Goal: Transaction & Acquisition: Purchase product/service

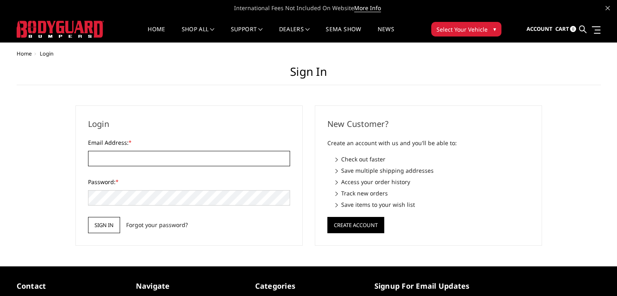
type input "[EMAIL_ADDRESS][DOMAIN_NAME]"
click at [100, 222] on input "Sign in" at bounding box center [104, 225] width 32 height 16
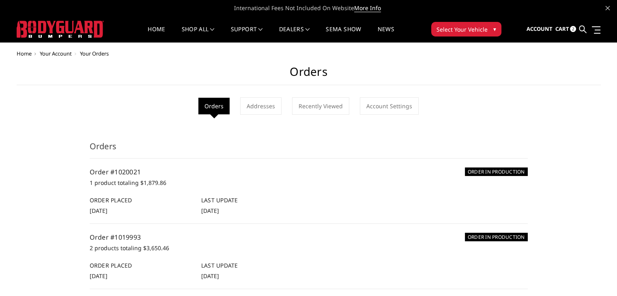
click at [564, 31] on span "Cart" at bounding box center [562, 28] width 14 height 7
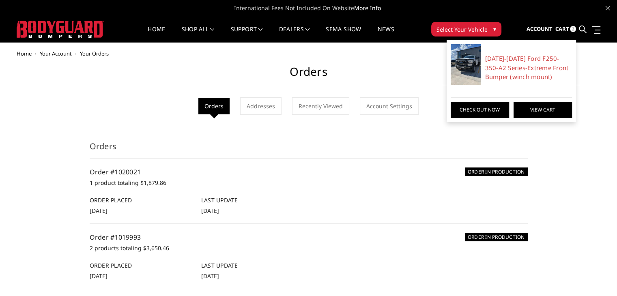
click at [521, 108] on link "View Cart" at bounding box center [543, 110] width 58 height 16
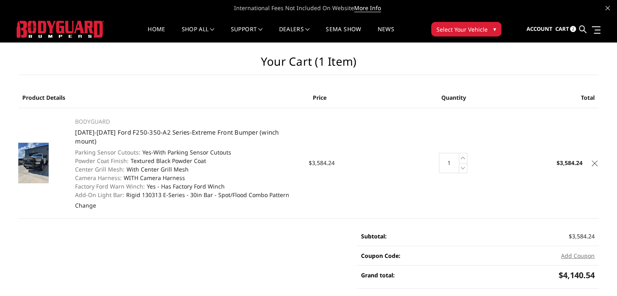
click at [596, 161] on icon at bounding box center [595, 164] width 6 height 6
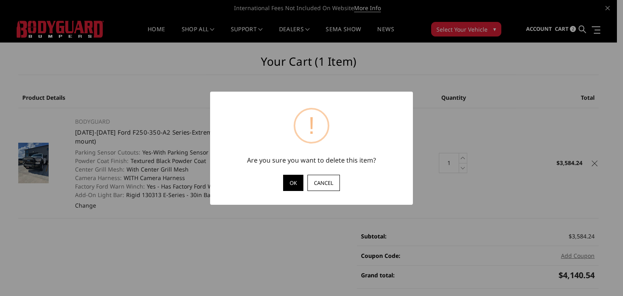
click at [289, 182] on button "OK" at bounding box center [293, 183] width 20 height 16
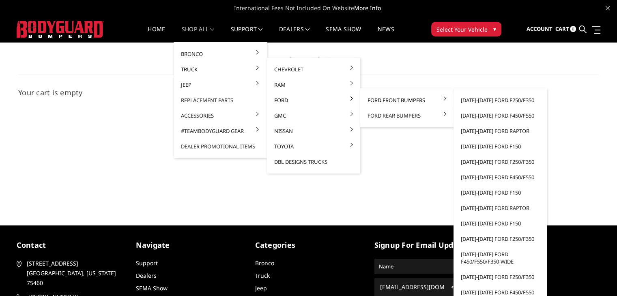
click at [384, 101] on link "Ford Front Bumpers" at bounding box center [407, 100] width 87 height 15
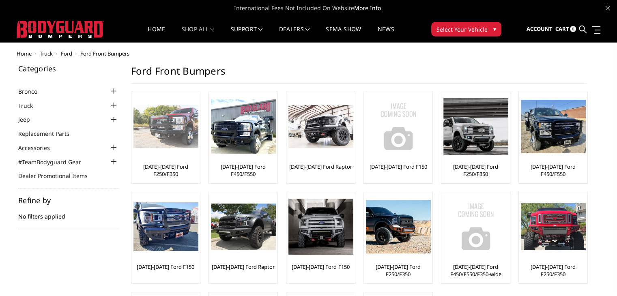
click at [169, 171] on link "[DATE]-[DATE] Ford F250/F350" at bounding box center [166, 170] width 65 height 15
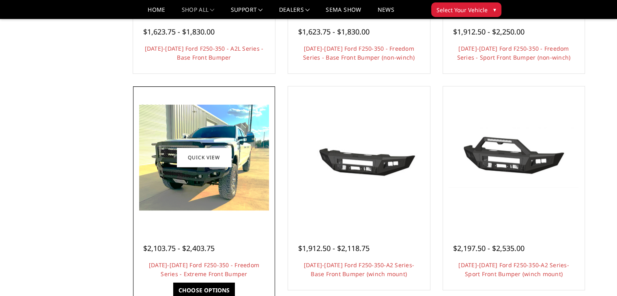
scroll to position [487, 0]
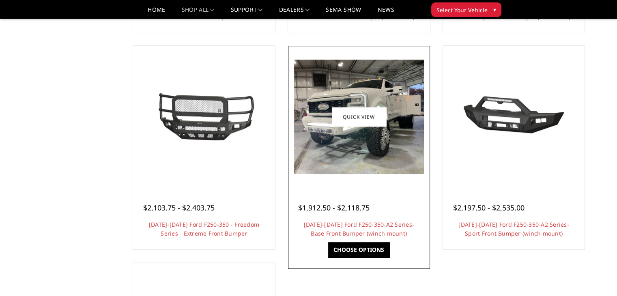
click at [341, 229] on h4 "[DATE]-[DATE] Ford F250-350-A2 Series-Base Front Bumper (winch mount)" at bounding box center [359, 229] width 122 height 18
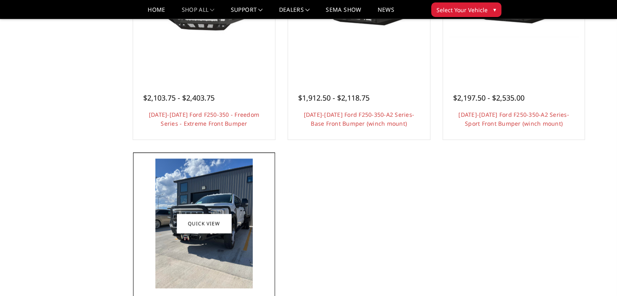
scroll to position [690, 0]
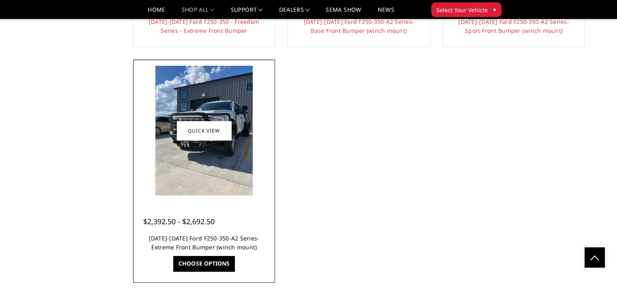
click at [218, 242] on link "[DATE]-[DATE] Ford F250-350-A2 Series-Extreme Front Bumper (winch mount)" at bounding box center [204, 243] width 111 height 17
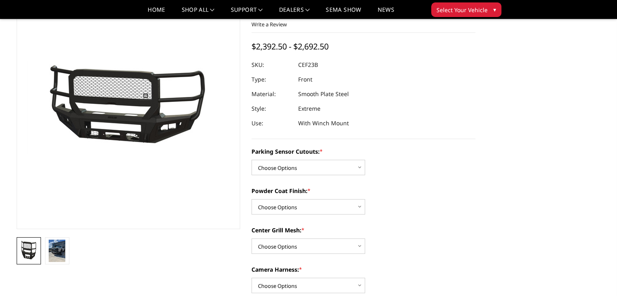
scroll to position [122, 0]
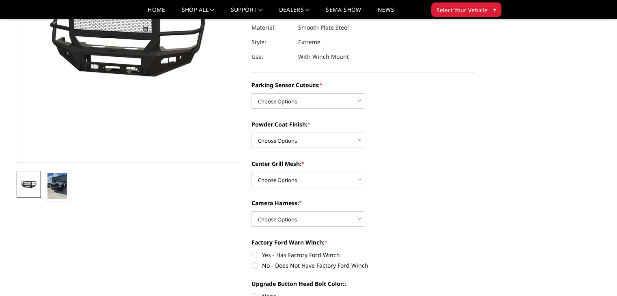
click at [296, 104] on select "Choose Options No-Without Parking Sensor Cutouts Yes-With Parking Sensor Cutouts" at bounding box center [309, 100] width 114 height 15
select select "2421"
click at [252, 93] on select "Choose Options No-Without Parking Sensor Cutouts Yes-With Parking Sensor Cutouts" at bounding box center [309, 100] width 114 height 15
click at [279, 145] on select "Choose Options Bare Metal Textured Black Powder Coat" at bounding box center [309, 140] width 114 height 15
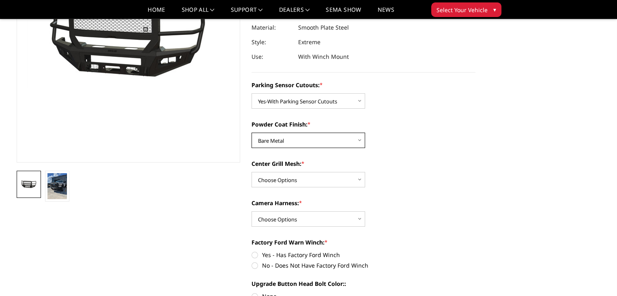
click at [252, 133] on select "Choose Options Bare Metal Textured Black Powder Coat" at bounding box center [309, 140] width 114 height 15
click at [280, 142] on select "Choose Options Bare Metal Textured Black Powder Coat" at bounding box center [309, 140] width 114 height 15
select select "2423"
click at [252, 133] on select "Choose Options Bare Metal Textured Black Powder Coat" at bounding box center [309, 140] width 114 height 15
click at [283, 181] on select "Choose Options With Center Grill Mesh Without Center Grill Mesh" at bounding box center [309, 179] width 114 height 15
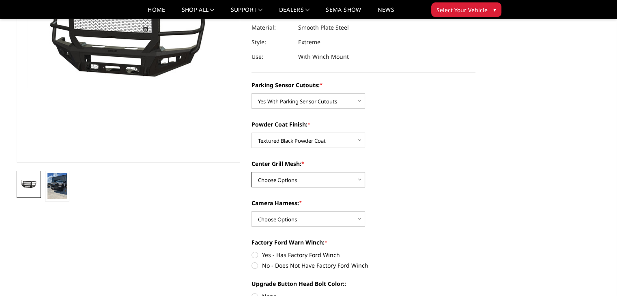
click at [272, 181] on select "Choose Options With Center Grill Mesh Without Center Grill Mesh" at bounding box center [309, 179] width 114 height 15
select select "2424"
click at [252, 172] on select "Choose Options With Center Grill Mesh Without Center Grill Mesh" at bounding box center [309, 179] width 114 height 15
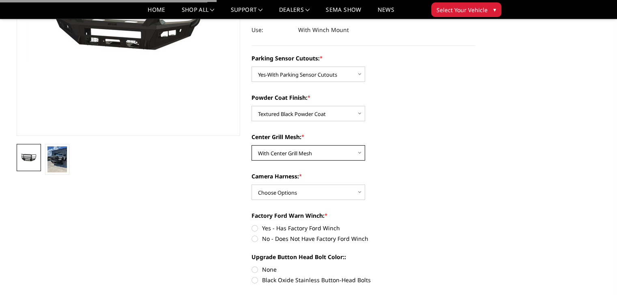
scroll to position [162, 0]
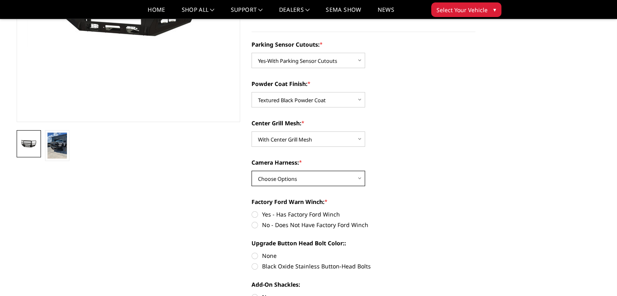
click at [310, 181] on select "Choose Options WITH Camera Harness WITHOUT Camera Harness" at bounding box center [309, 178] width 114 height 15
select select "2426"
click at [252, 171] on select "Choose Options WITH Camera Harness WITHOUT Camera Harness" at bounding box center [309, 178] width 114 height 15
click at [377, 141] on div "Center Grill Mesh: * Choose Options With Center Grill Mesh Without Center Grill…" at bounding box center [364, 133] width 224 height 28
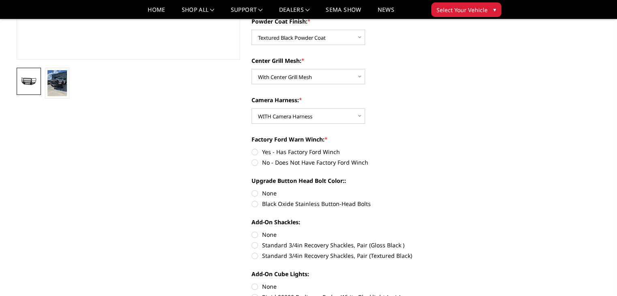
scroll to position [244, 0]
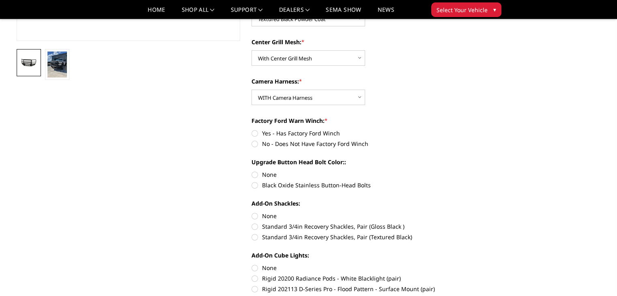
click at [256, 132] on label "Yes - Has Factory Ford Winch" at bounding box center [364, 133] width 224 height 9
click at [252, 129] on input "Yes - Has Factory Ford Winch" at bounding box center [252, 129] width 0 height 0
radio input "true"
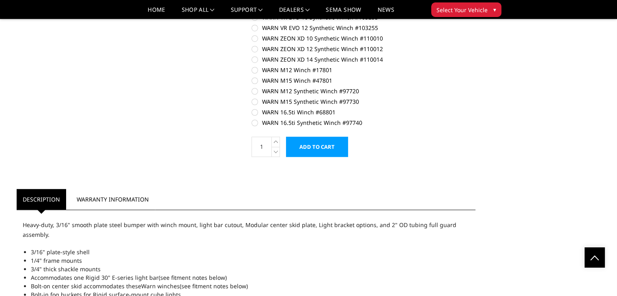
click at [324, 147] on input "Add to Cart" at bounding box center [317, 147] width 62 height 20
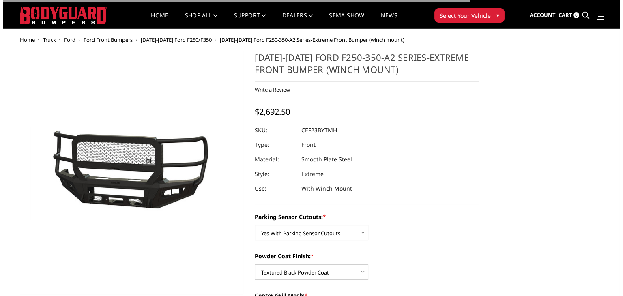
scroll to position [0, 0]
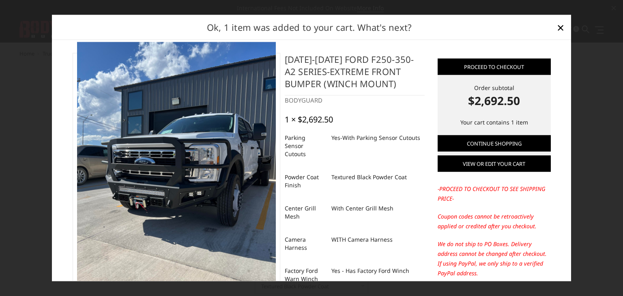
click at [472, 165] on link "View or edit your cart" at bounding box center [494, 164] width 113 height 16
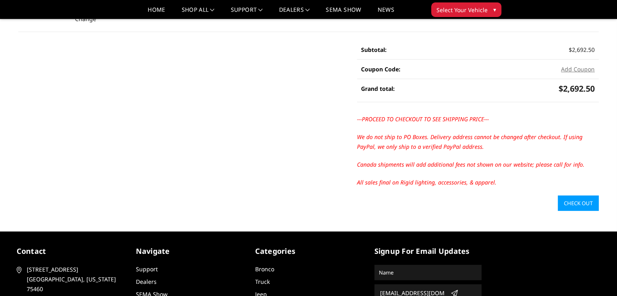
scroll to position [235, 0]
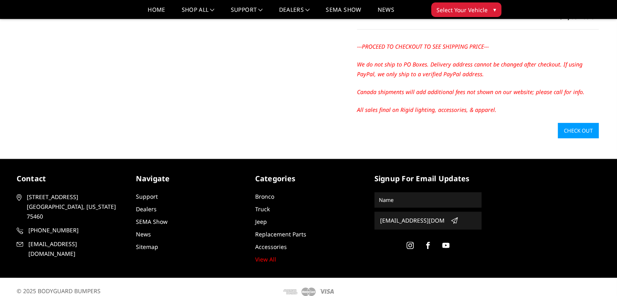
click at [597, 123] on link "Check out" at bounding box center [578, 130] width 41 height 15
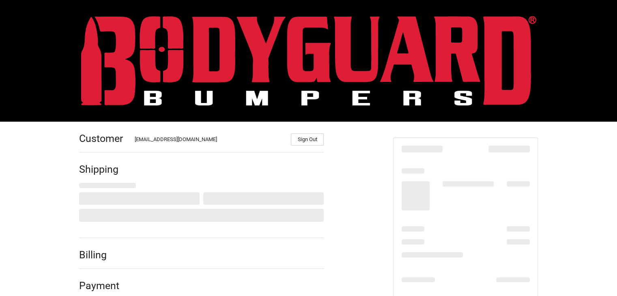
scroll to position [52, 0]
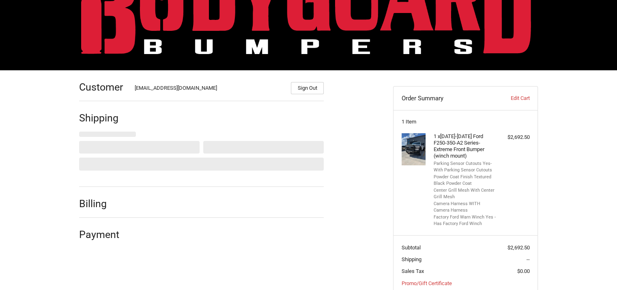
select select "US"
select select "CO"
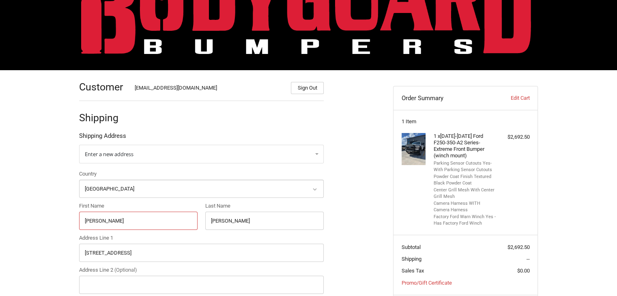
drag, startPoint x: 118, startPoint y: 218, endPoint x: 77, endPoint y: 218, distance: 41.4
click at [77, 218] on div "First Name [PERSON_NAME]" at bounding box center [138, 216] width 126 height 28
paste input "[PERSON_NAME]"
click at [107, 222] on input "[PERSON_NAME]" at bounding box center [138, 221] width 119 height 18
click at [107, 222] on input "Victor Maylon" at bounding box center [138, 221] width 119 height 18
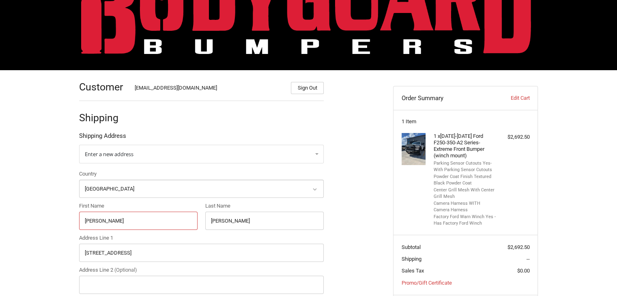
type input "Victor Maylon"
drag, startPoint x: 235, startPoint y: 223, endPoint x: 187, endPoint y: 226, distance: 48.4
click at [187, 226] on div "Country Select a country Afghanistan Åland Islands Albania Algeria American Sam…" at bounding box center [201, 282] width 253 height 224
paste input "Maylon"
type input "Maylon"
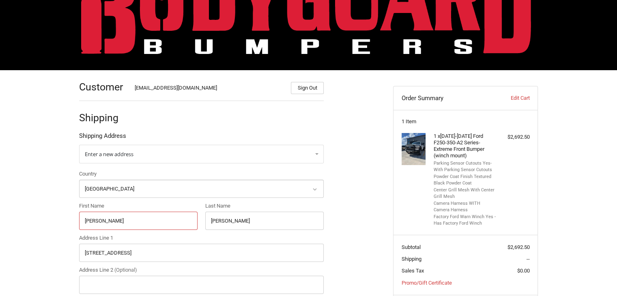
drag, startPoint x: 120, startPoint y: 224, endPoint x: 99, endPoint y: 221, distance: 21.0
click at [99, 221] on input "Victor Maylon" at bounding box center [138, 221] width 119 height 18
type input "Victor"
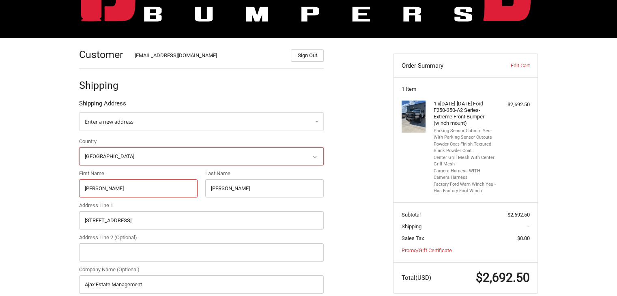
scroll to position [133, 0]
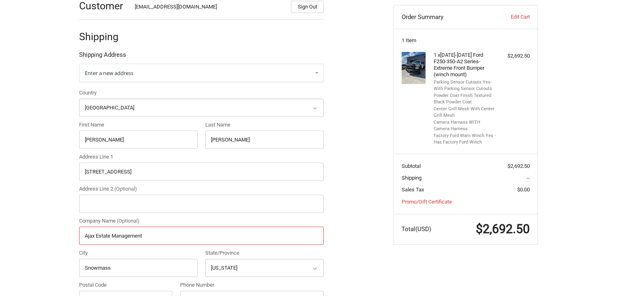
drag, startPoint x: 145, startPoint y: 235, endPoint x: 83, endPoint y: 234, distance: 62.5
click at [83, 234] on input "Ajax Estate Management" at bounding box center [201, 236] width 245 height 18
paste input "utomotive Specialized Service"
type input "Automotive Specialized Service"
drag, startPoint x: 149, startPoint y: 175, endPoint x: 84, endPoint y: 177, distance: 65.0
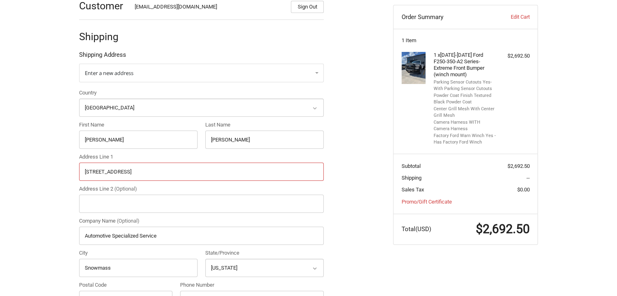
click at [84, 177] on input "50 Mountain Shadow Way" at bounding box center [201, 172] width 245 height 18
paste input "1366 Unit #4 Dolittle Drive San Leandro CA 94577"
drag, startPoint x: 147, startPoint y: 170, endPoint x: 175, endPoint y: 172, distance: 28.9
click at [175, 172] on input "1366 Unit #4 Dolittle Drive San Leandro CA 94577" at bounding box center [201, 172] width 245 height 18
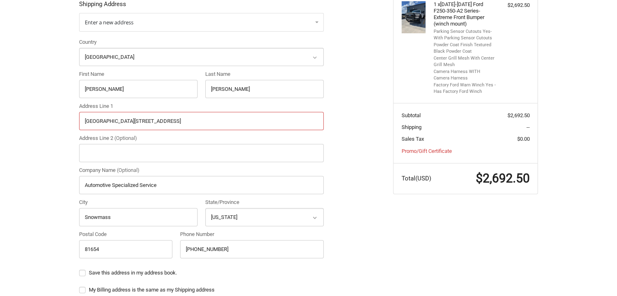
scroll to position [214, 0]
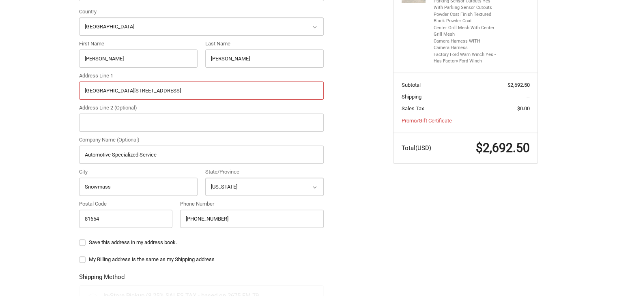
type input "1366 Unit #4 Dolittle Drive San Leandro CA 94577"
drag, startPoint x: 130, startPoint y: 189, endPoint x: 64, endPoint y: 188, distance: 66.2
click at [64, 188] on div "Customer orders@bumperonly.com Sign Out Shipping Shipping Address Enter a new a…" at bounding box center [308, 201] width 617 height 587
paste input "an Leandro"
type input "San Leandro"
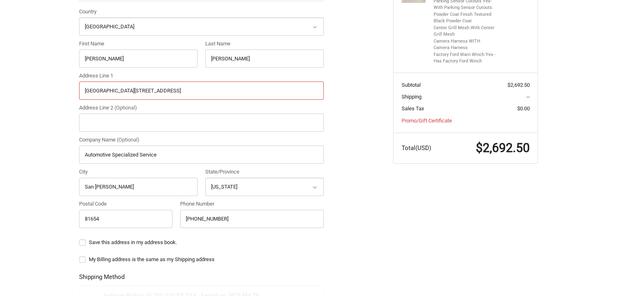
click at [190, 89] on input "1366 Unit #4 Dolittle Drive San Leandro CA 94577" at bounding box center [201, 91] width 245 height 18
click at [237, 193] on select "Select a state Alabama Alaska American Samoa Arizona Arkansas Armed Forces Amer…" at bounding box center [264, 187] width 119 height 18
select select "CA"
click at [205, 178] on select "Select a state Alabama Alaska American Samoa Arizona Arkansas Armed Forces Amer…" at bounding box center [264, 187] width 119 height 18
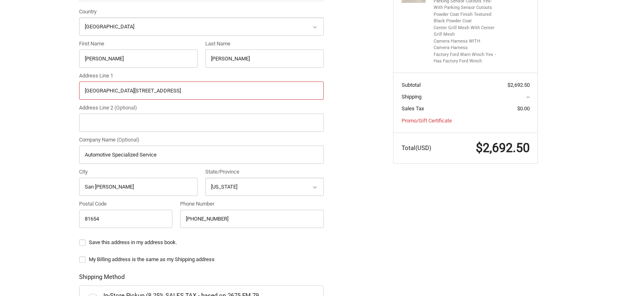
click at [193, 91] on input "1366 Unit #4 Dolittle Drive San Leandro CA 94577" at bounding box center [201, 91] width 245 height 18
drag, startPoint x: 116, startPoint y: 215, endPoint x: 68, endPoint y: 219, distance: 48.1
click at [68, 219] on div "Customer orders@bumperonly.com Sign Out Shipping Shipping Address Enter a new a…" at bounding box center [308, 201] width 487 height 587
paste input "94577"
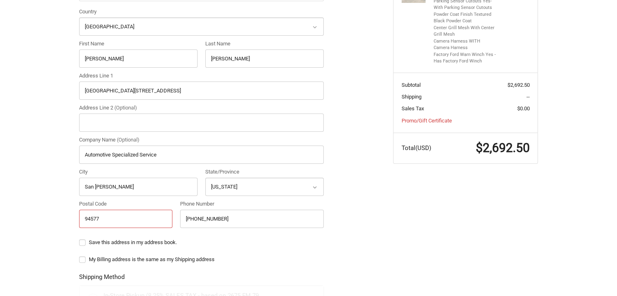
type input "94577"
drag, startPoint x: 212, startPoint y: 96, endPoint x: 145, endPoint y: 97, distance: 66.6
click at [145, 97] on input "1366 Unit #4 Dolittle Drive San Leandro CA 94577" at bounding box center [201, 91] width 245 height 18
type input "1366 Unit #4 Dolittle Drive"
click at [203, 107] on label "Address Line 2 (Optional)" at bounding box center [201, 108] width 245 height 8
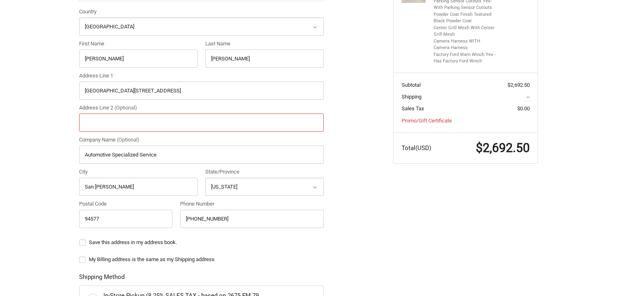
click at [203, 114] on input "Address Line 2 (Optional)" at bounding box center [201, 123] width 245 height 18
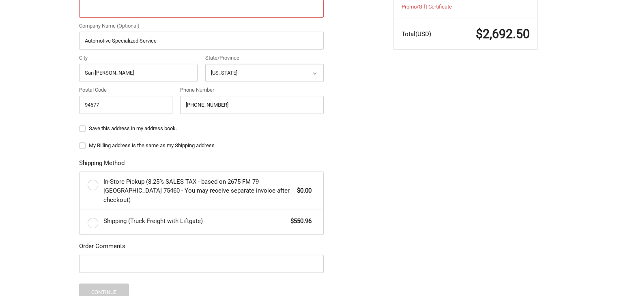
scroll to position [336, 0]
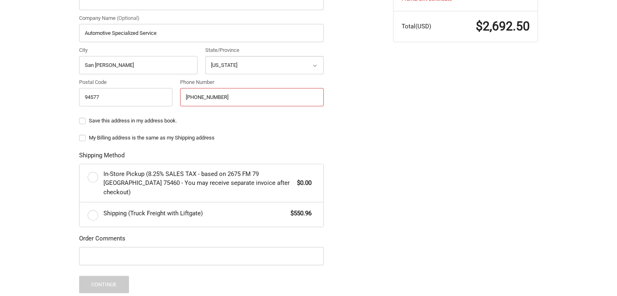
drag, startPoint x: 240, startPoint y: 95, endPoint x: 171, endPoint y: 101, distance: 69.2
paste input "510-773-3816"
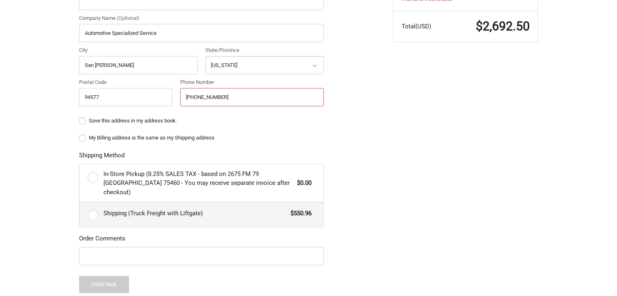
type input "+1 510-773-3816"
click at [125, 209] on span "Shipping (Truck Freight with Liftgate)" at bounding box center [194, 213] width 183 height 9
click at [80, 203] on input "Shipping (Truck Freight with Liftgate) $550.96" at bounding box center [80, 203] width 0 height 0
radio input "true"
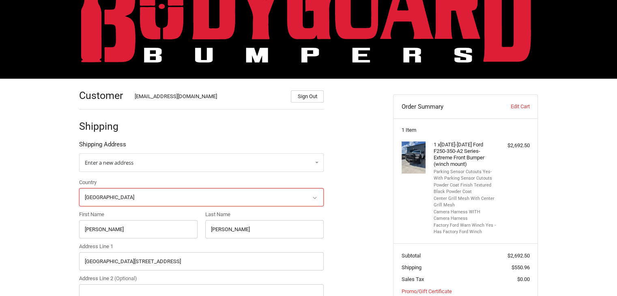
scroll to position [0, 0]
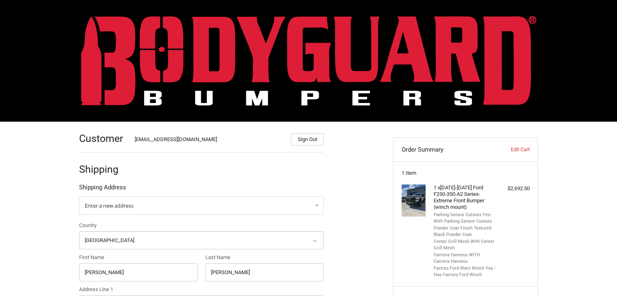
click at [323, 74] on img at bounding box center [308, 61] width 455 height 90
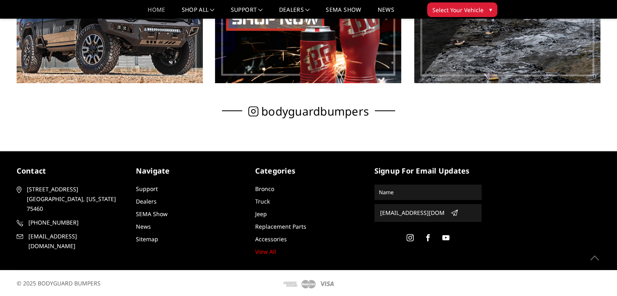
scroll to position [558, 0]
